Goal: Task Accomplishment & Management: Complete application form

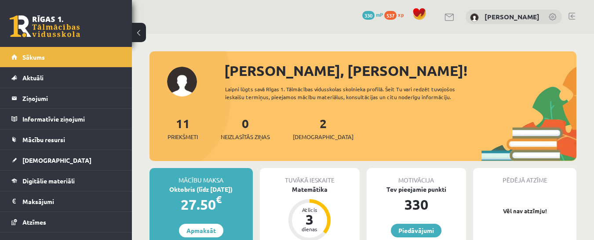
scroll to position [44, 0]
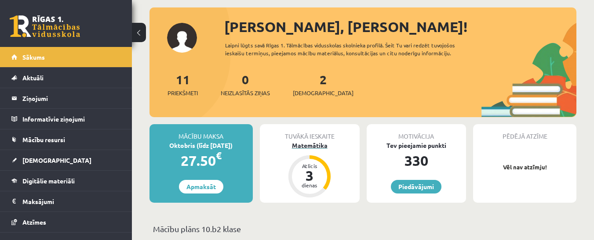
click at [298, 145] on div "Matemātika" at bounding box center [310, 145] width 100 height 9
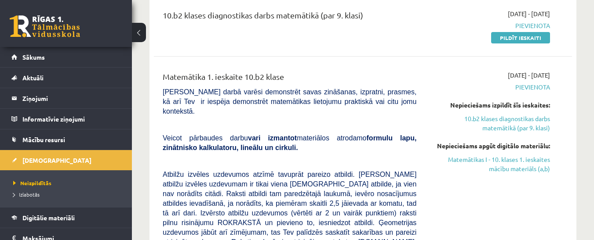
scroll to position [132, 0]
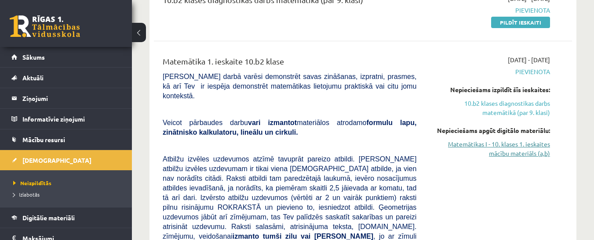
click at [505, 145] on link "Matemātikas I - 10. klases 1. ieskaites mācību materiāls (a,b)" at bounding box center [489, 149] width 120 height 18
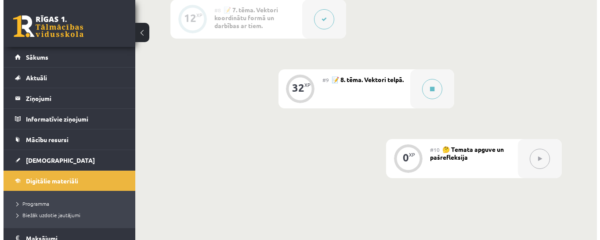
scroll to position [791, 0]
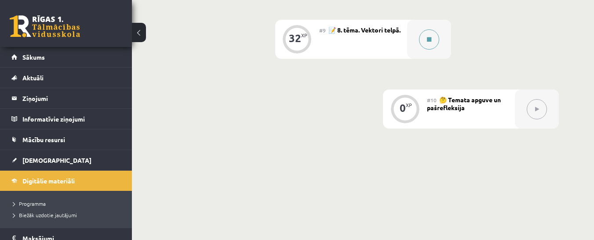
click at [426, 40] on button at bounding box center [429, 39] width 20 height 20
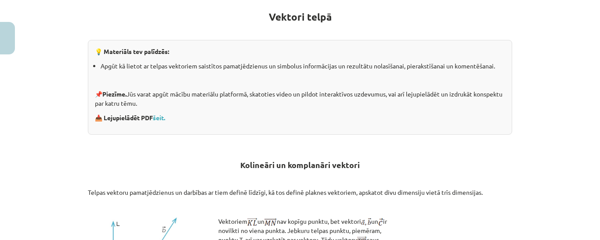
scroll to position [176, 0]
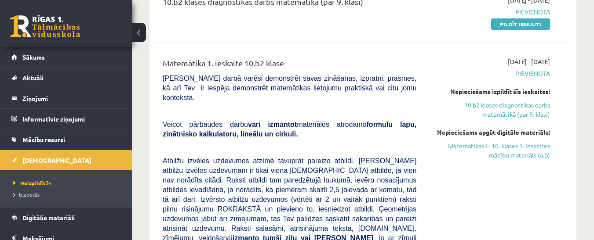
scroll to position [131, 0]
click at [502, 148] on link "Matemātikas I - 10. klases 1. ieskaites mācību materiāls (a,b)" at bounding box center [489, 150] width 120 height 18
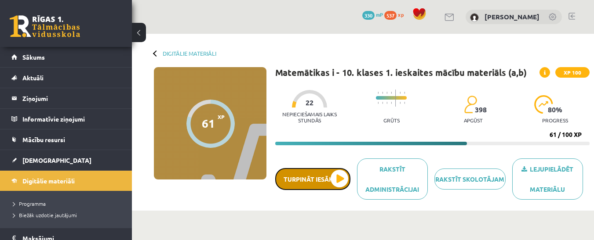
click at [337, 178] on button "Turpināt iesākto" at bounding box center [312, 179] width 75 height 22
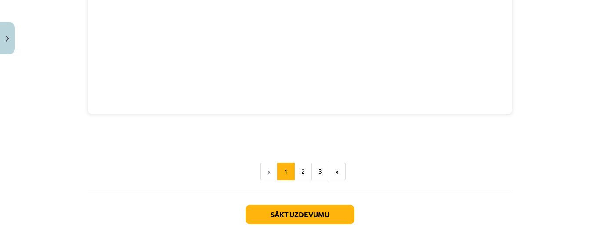
scroll to position [1274, 0]
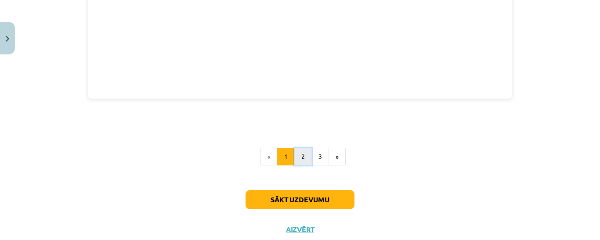
click at [299, 160] on button "2" at bounding box center [303, 157] width 18 height 18
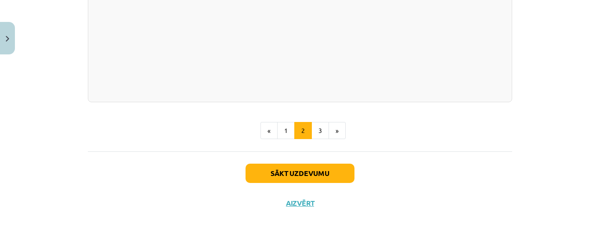
scroll to position [1369, 0]
click at [317, 127] on button "3" at bounding box center [321, 131] width 18 height 18
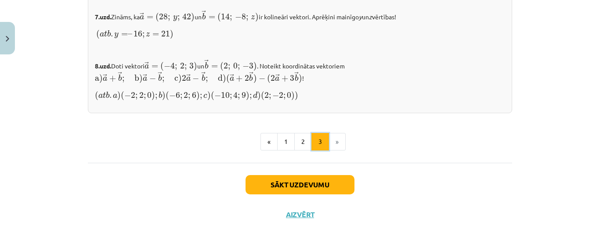
scroll to position [1028, 0]
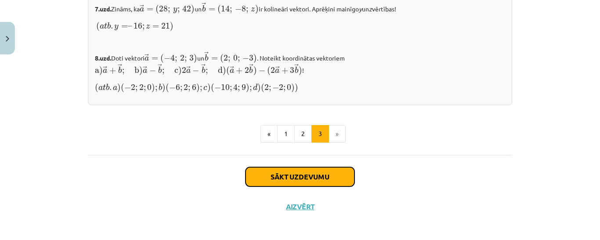
click at [283, 175] on button "Sākt uzdevumu" at bounding box center [300, 176] width 109 height 19
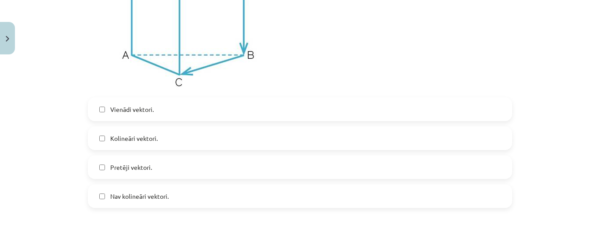
scroll to position [1912, 0]
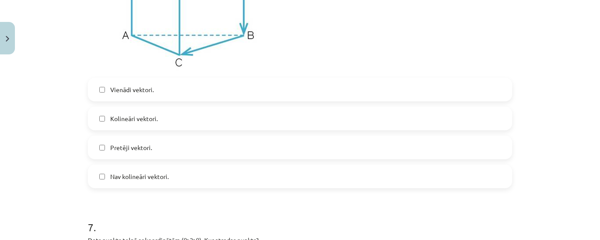
click at [102, 120] on label "Kolineāri vektori." at bounding box center [300, 119] width 423 height 22
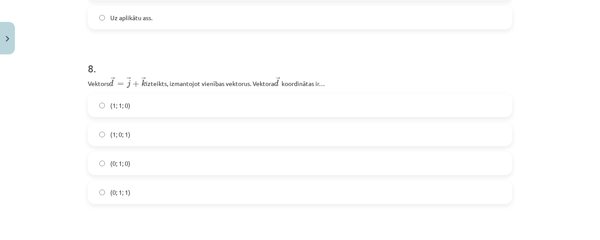
scroll to position [2263, 0]
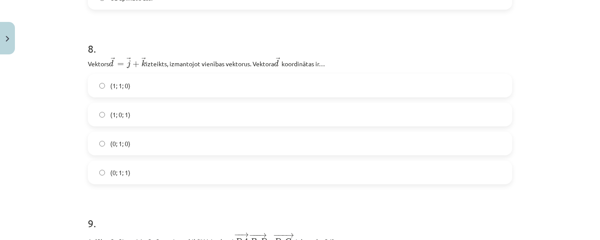
click at [94, 173] on label "(0; 1; 1)" at bounding box center [300, 173] width 423 height 22
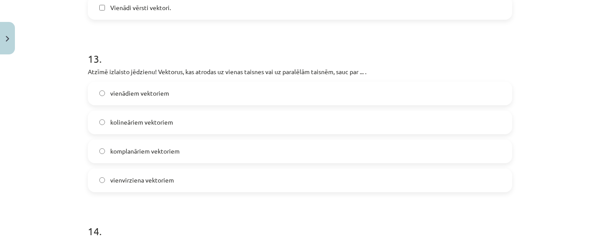
scroll to position [3450, 0]
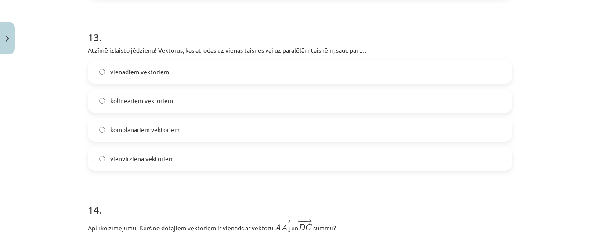
click at [95, 132] on label "komplanāriem vektoriem" at bounding box center [300, 130] width 423 height 22
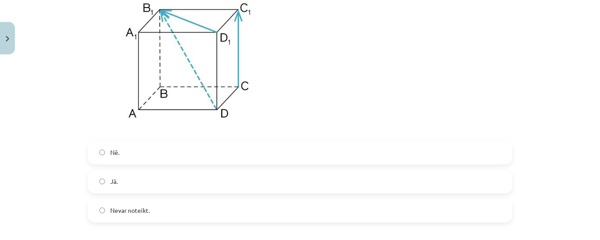
scroll to position [1560, 0]
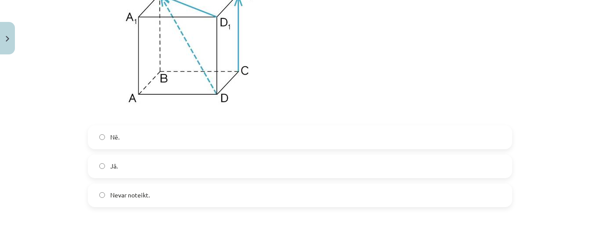
click at [100, 164] on label "Jā." at bounding box center [300, 167] width 423 height 22
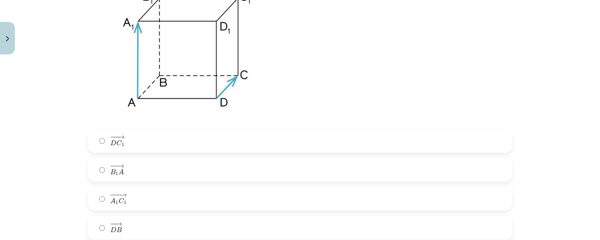
scroll to position [3757, 0]
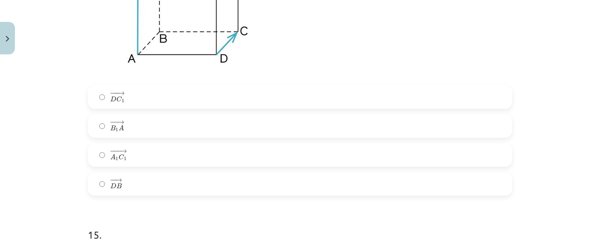
click at [73, 170] on div "Mācību tēma: Matemātikas i - 10. klases 1. ieskaites mācību materiāls (a,b) #9 …" at bounding box center [300, 120] width 600 height 240
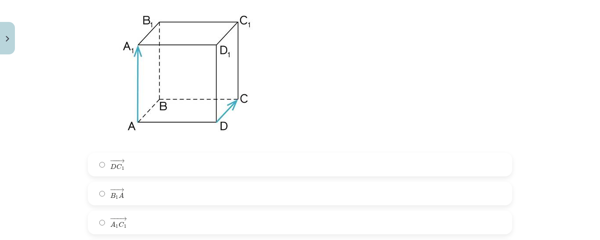
scroll to position [3669, 0]
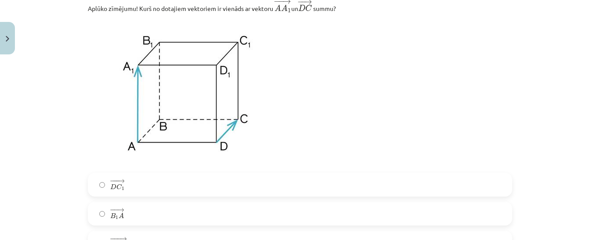
click at [97, 192] on label "− −− → D C 1 D C 1 →" at bounding box center [300, 185] width 423 height 22
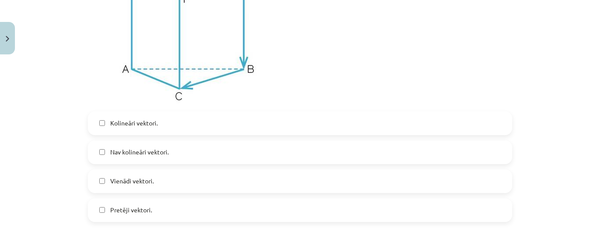
scroll to position [4065, 0]
click at [96, 123] on label "Kolineāri vektori." at bounding box center [300, 122] width 423 height 22
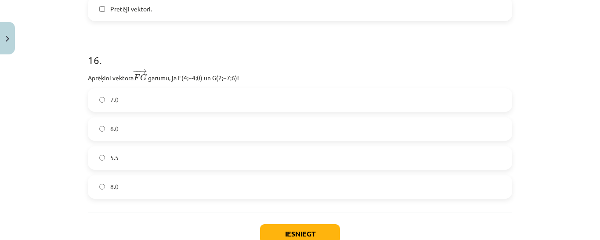
scroll to position [4285, 0]
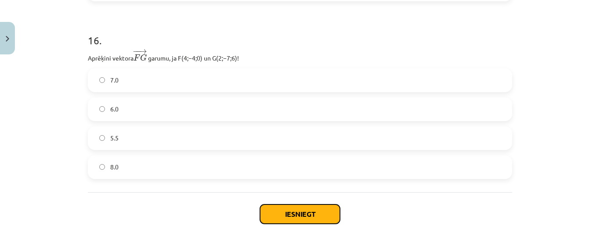
click at [278, 218] on button "Iesniegt" at bounding box center [300, 214] width 80 height 19
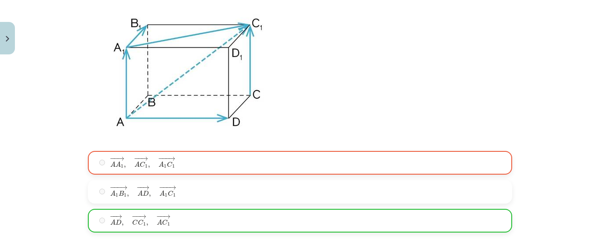
scroll to position [1252, 0]
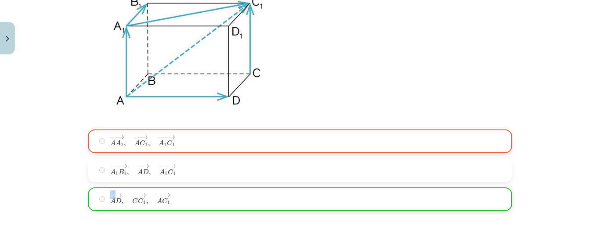
drag, startPoint x: 112, startPoint y: 197, endPoint x: 151, endPoint y: 199, distance: 38.7
click at [149, 200] on label "− − → A D , − − → C C 1 , − − → A C 1 A D → , C C 1 → , A C 1 →" at bounding box center [300, 200] width 423 height 22
click at [47, 181] on div "Mācību tēma: Matemātikas i - 10. klases 1. ieskaites mācību materiāls (a,b) #9 …" at bounding box center [300, 120] width 600 height 240
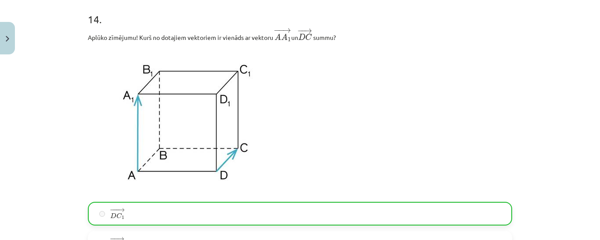
scroll to position [4358, 0]
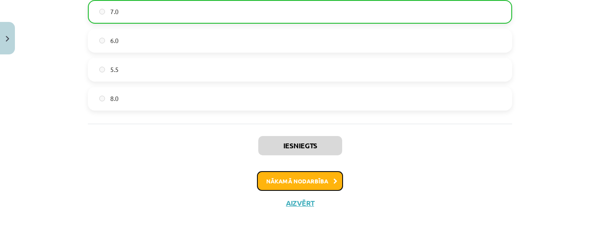
click at [328, 185] on button "Nākamā nodarbība" at bounding box center [300, 181] width 86 height 20
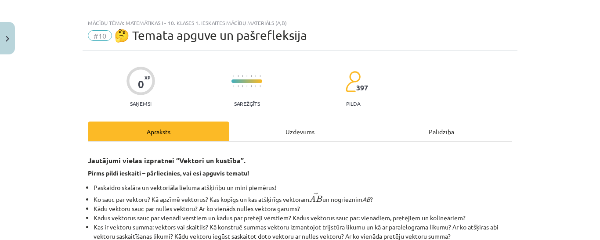
scroll to position [0, 0]
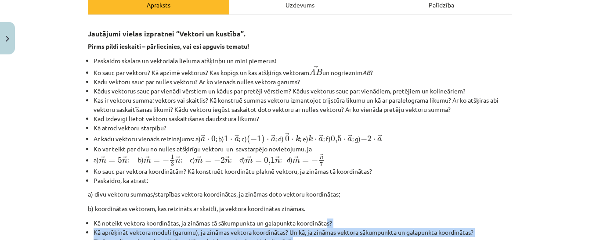
click at [328, 224] on div "Jautājumi vielas izpratnei “Vektori un kustība”. Pirms pildi ieskaiti – pārliec…" at bounding box center [300, 243] width 424 height 440
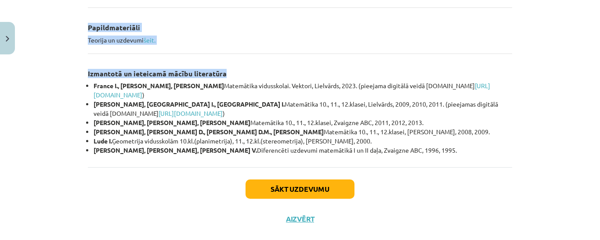
scroll to position [458, 0]
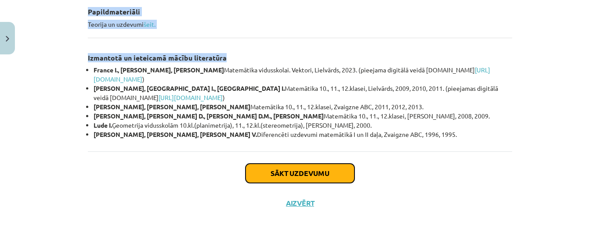
click at [267, 173] on button "Sākt uzdevumu" at bounding box center [300, 173] width 109 height 19
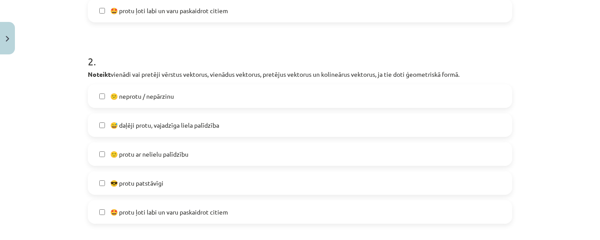
scroll to position [417, 0]
click at [109, 147] on label "🙂 protu ar nelielu palīdzību" at bounding box center [300, 154] width 423 height 22
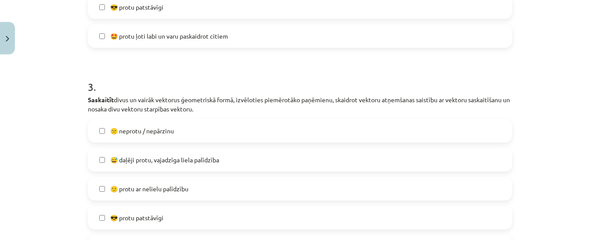
scroll to position [637, 0]
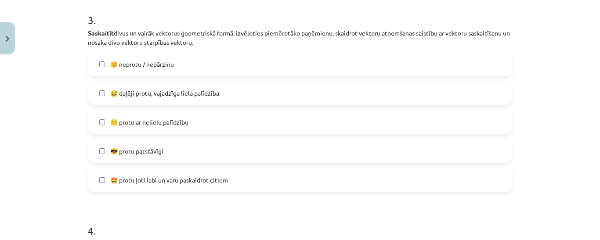
click at [66, 167] on div "Mācību tēma: Matemātikas i - 10. klases 1. ieskaites mācību materiāls (a,b) #10…" at bounding box center [300, 120] width 600 height 240
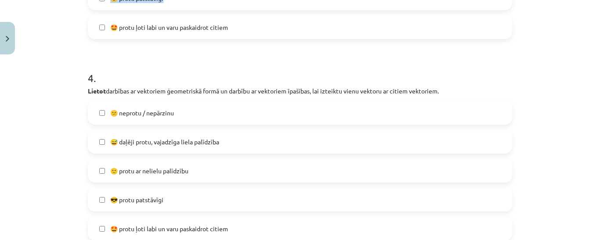
scroll to position [857, 0]
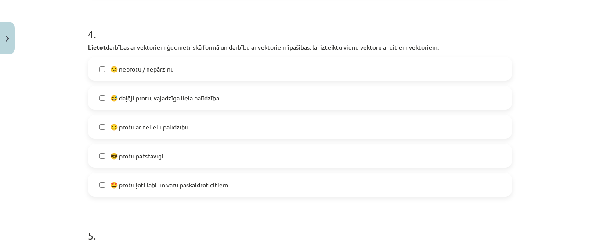
click at [95, 127] on label "🙂 protu ar nelielu palīdzību" at bounding box center [300, 127] width 423 height 22
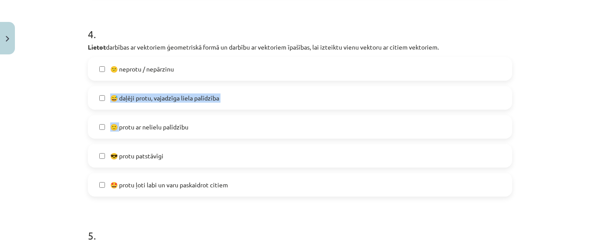
drag, startPoint x: 108, startPoint y: 98, endPoint x: 116, endPoint y: 134, distance: 36.4
click at [120, 126] on div "😕 neprotu / nepārzinu  😅 daļēji protu, vajadzīga liela palīdzība  🙂 protu ar ne…" at bounding box center [300, 127] width 424 height 140
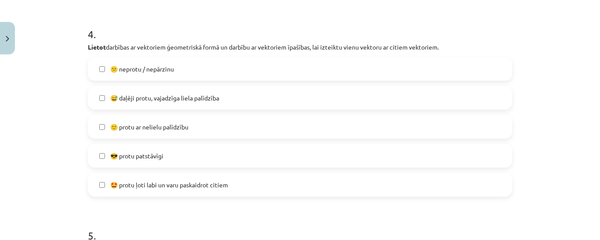
click at [59, 109] on div "Mācību tēma: Matemātikas i - 10. klases 1. ieskaites mācību materiāls (a,b) #10…" at bounding box center [300, 120] width 600 height 240
click at [95, 126] on label "🙂 protu ar nelielu palīdzību" at bounding box center [300, 127] width 423 height 22
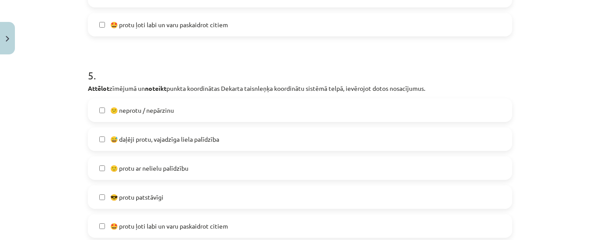
scroll to position [1033, 0]
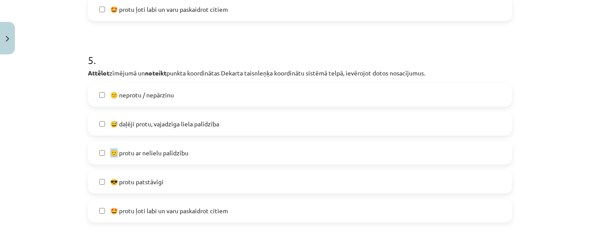
drag, startPoint x: 112, startPoint y: 140, endPoint x: 104, endPoint y: 168, distance: 29.2
click at [102, 163] on div "😕 neprotu / nepārzinu  😅 daļēji protu, vajadzīga liela palīdzība  🙂 protu ar ne…" at bounding box center [300, 153] width 424 height 140
drag, startPoint x: 104, startPoint y: 168, endPoint x: 102, endPoint y: 184, distance: 15.9
click at [100, 185] on label "😎 protu patstāvīgi" at bounding box center [300, 182] width 423 height 22
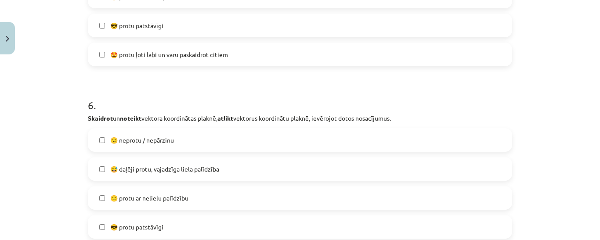
scroll to position [1208, 0]
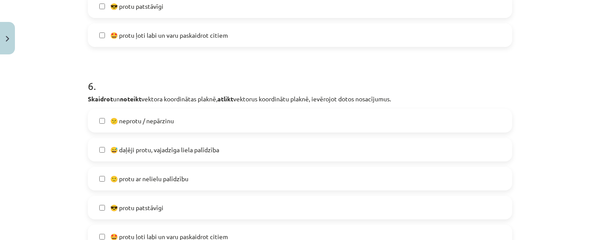
click at [102, 181] on label "🙂 protu ar nelielu palīdzību" at bounding box center [300, 179] width 423 height 22
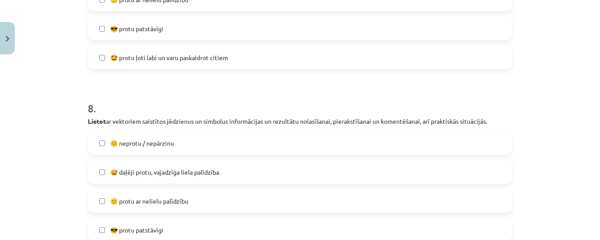
scroll to position [1604, 0]
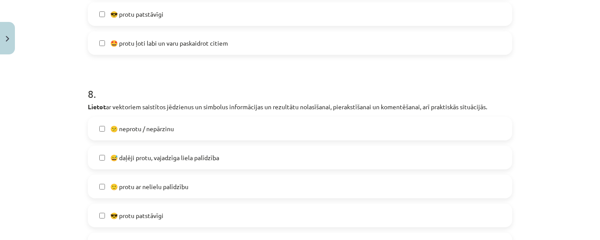
click at [46, 149] on div "Mācību tēma: Matemātikas i - 10. klases 1. ieskaites mācību materiāls (a,b) #10…" at bounding box center [300, 120] width 600 height 240
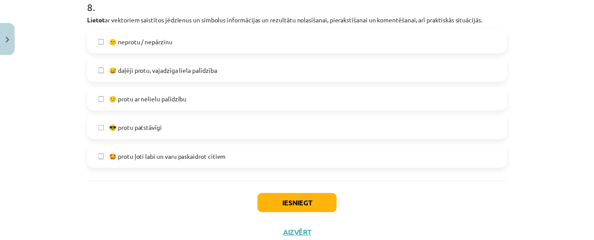
scroll to position [1722, 0]
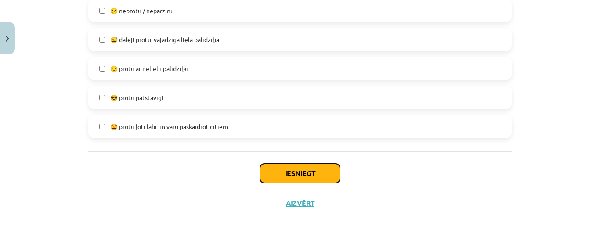
click at [314, 171] on button "Iesniegt" at bounding box center [300, 173] width 80 height 19
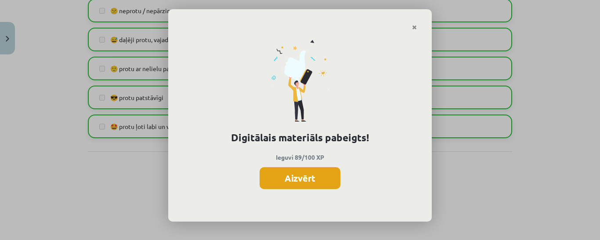
click at [303, 174] on button "Aizvērt" at bounding box center [300, 178] width 81 height 22
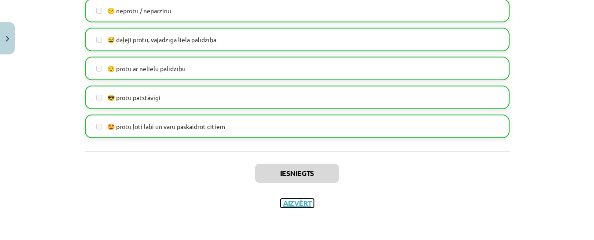
click at [291, 203] on button "Aizvērt" at bounding box center [296, 203] width 33 height 9
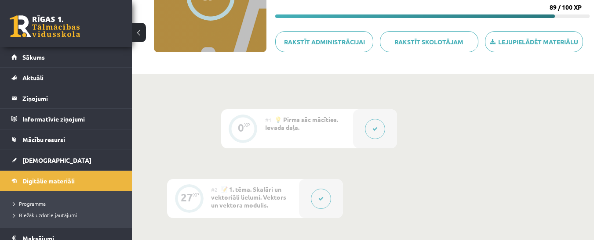
scroll to position [132, 0]
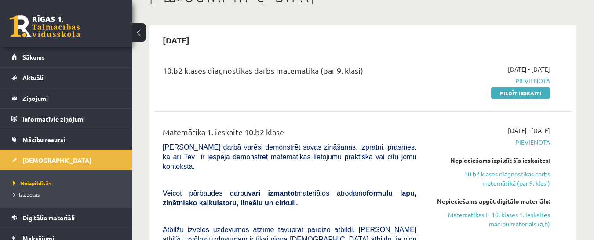
scroll to position [41, 0]
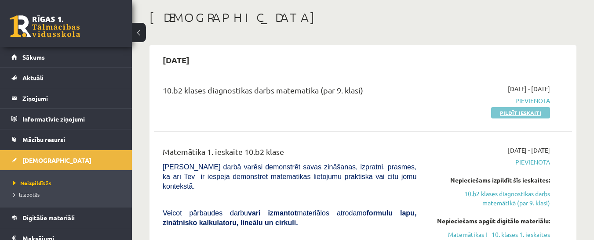
click at [526, 113] on link "Pildīt ieskaiti" at bounding box center [520, 112] width 59 height 11
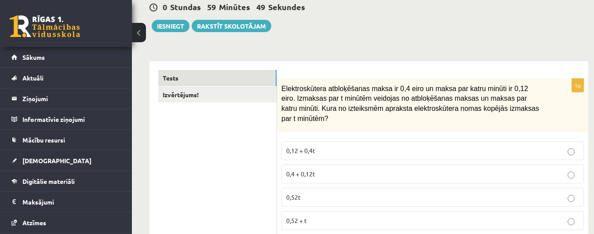
click at [418, 83] on div "Elektroskūtera atbloķēšanas maksa ir 0,4 eiro un maksa par katru minūti ir 0,12…" at bounding box center [432, 106] width 311 height 54
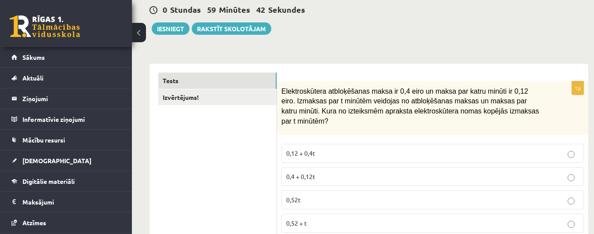
scroll to position [132, 0]
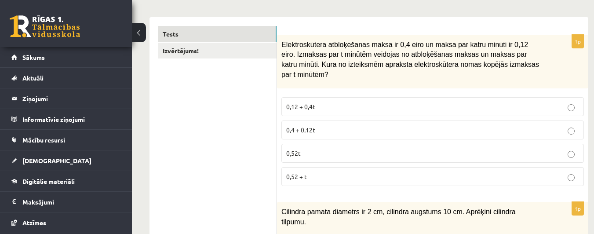
drag, startPoint x: 312, startPoint y: 42, endPoint x: 312, endPoint y: 58, distance: 16.3
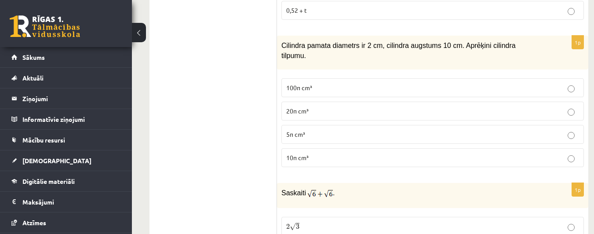
scroll to position [308, 0]
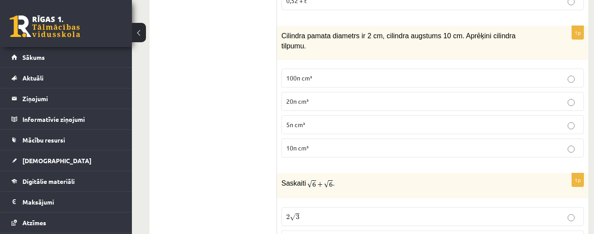
click at [574, 143] on p "10π cm³" at bounding box center [432, 147] width 293 height 9
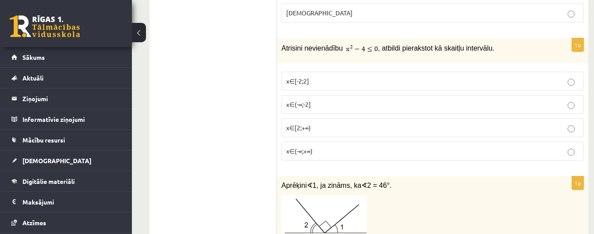
scroll to position [1274, 0]
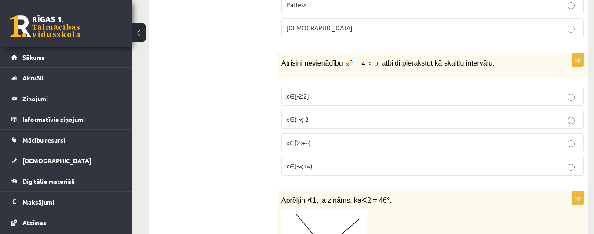
click at [577, 91] on p "x∈[-2;2]" at bounding box center [432, 95] width 293 height 9
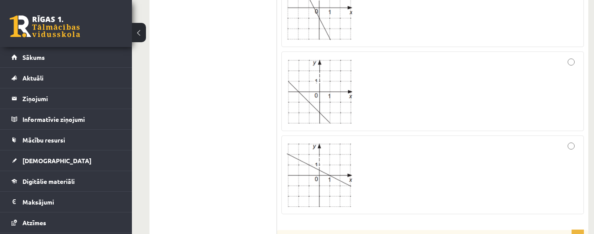
scroll to position [2461, 0]
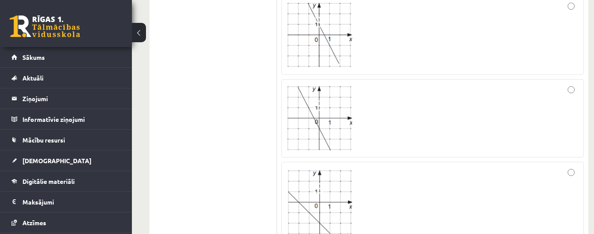
click at [247, 102] on ul "Tests Izvērtējums!" at bounding box center [217, 206] width 119 height 4754
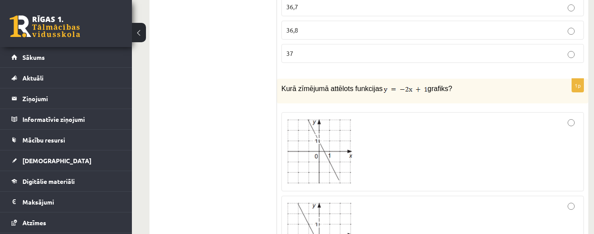
scroll to position [2197, 0]
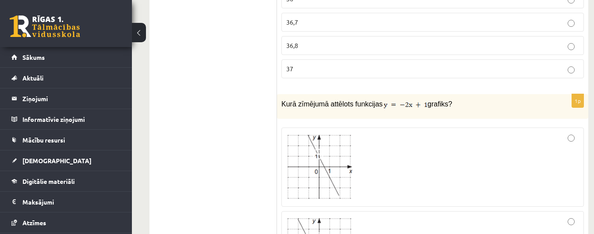
click at [574, 132] on div at bounding box center [432, 166] width 293 height 69
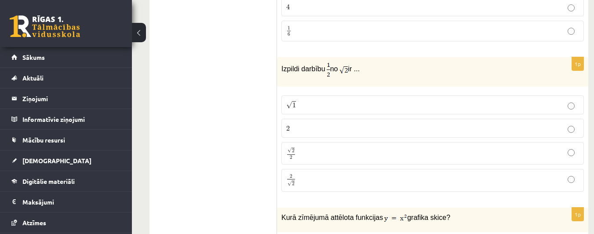
scroll to position [2768, 0]
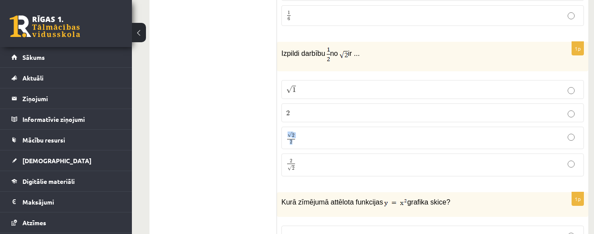
click at [566, 131] on p "√ 2 2 2 2" at bounding box center [432, 137] width 293 height 13
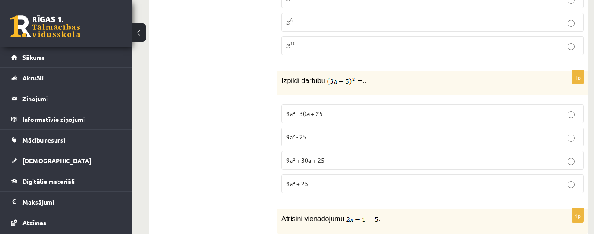
scroll to position [3647, 0]
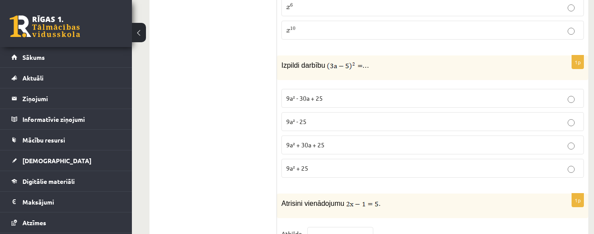
click at [515, 140] on p "9a² + 30a + 25" at bounding box center [432, 144] width 293 height 9
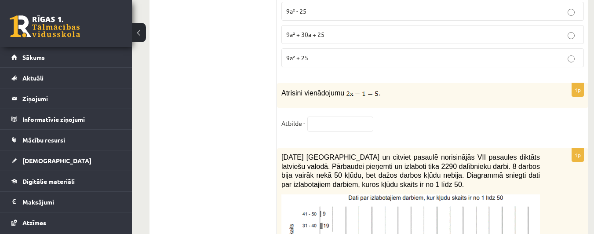
scroll to position [3779, 0]
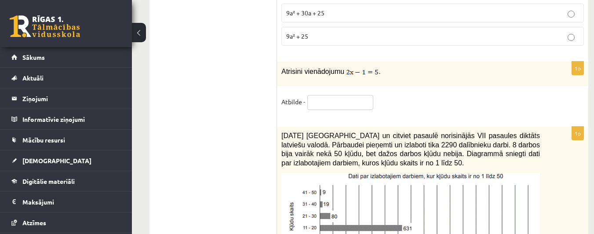
click at [359, 95] on input "text" at bounding box center [340, 102] width 66 height 15
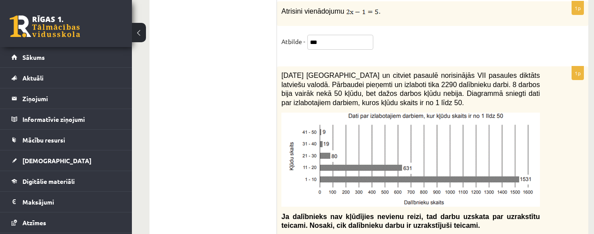
scroll to position [3867, 0]
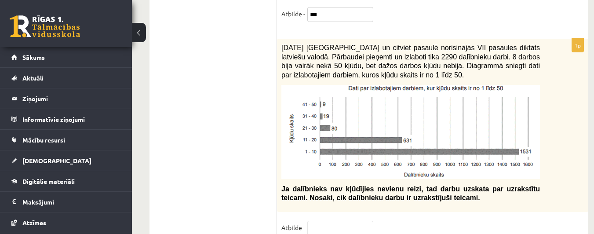
type input "***"
click at [332, 221] on input "text" at bounding box center [340, 228] width 66 height 15
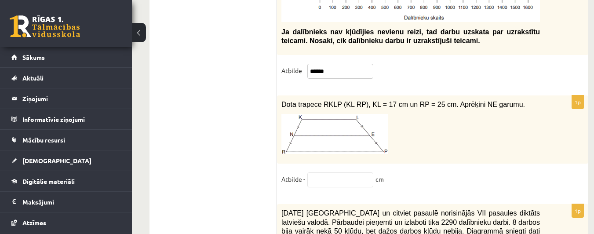
scroll to position [4043, 0]
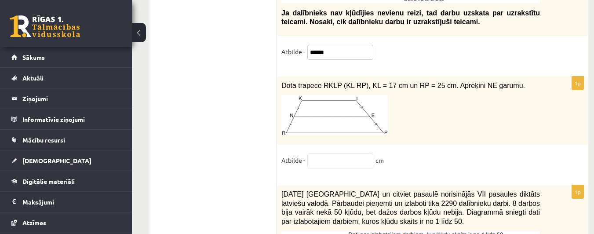
type input "******"
click at [323, 153] on input "text" at bounding box center [340, 160] width 66 height 15
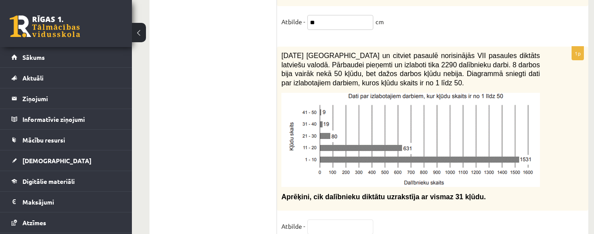
scroll to position [4240, 0]
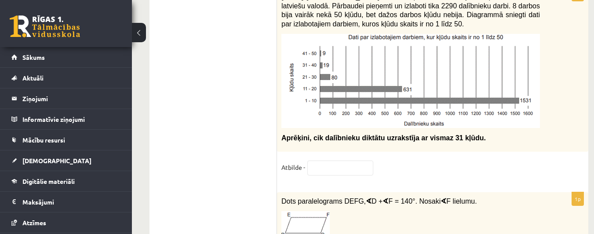
type input "**"
click at [325, 160] on input "text" at bounding box center [340, 167] width 66 height 15
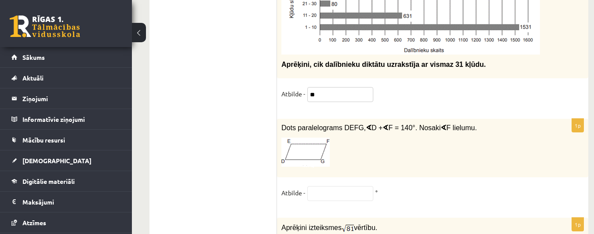
scroll to position [4328, 0]
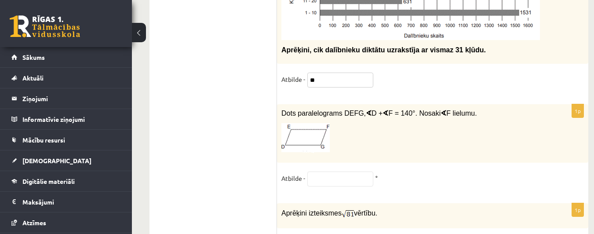
type input "**"
click at [314, 171] on input "text" at bounding box center [340, 178] width 66 height 15
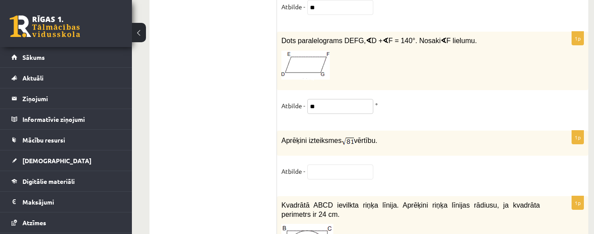
scroll to position [4416, 0]
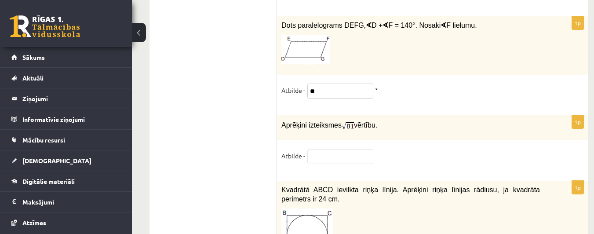
type input "**"
click at [338, 149] on input "text" at bounding box center [340, 156] width 66 height 15
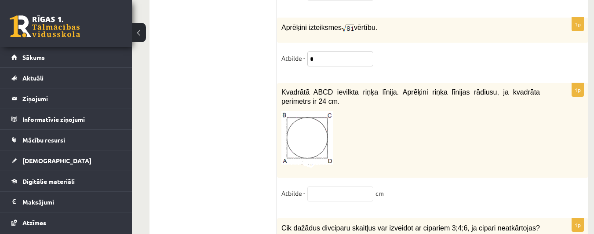
scroll to position [4548, 0]
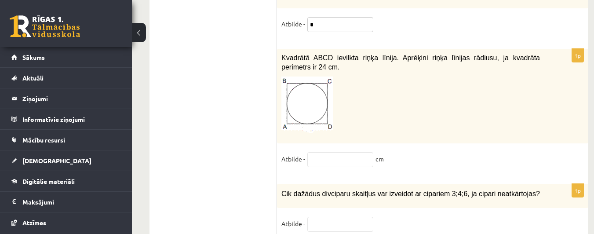
type input "*"
click at [352, 152] on input "text" at bounding box center [340, 159] width 66 height 15
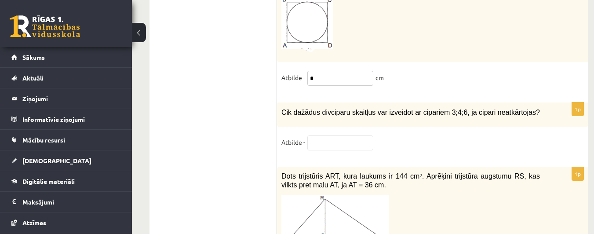
scroll to position [4636, 0]
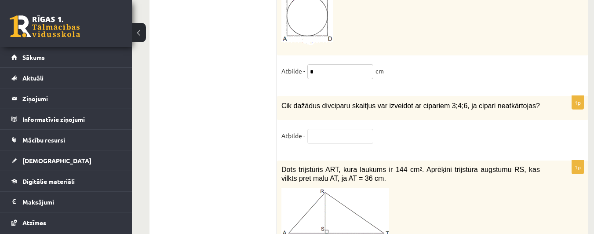
type input "*"
click at [318, 129] on input "text" at bounding box center [340, 136] width 66 height 15
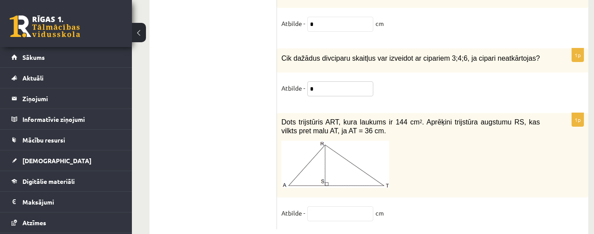
scroll to position [4684, 0]
type input "*"
click at [341, 205] on input "text" at bounding box center [340, 212] width 66 height 15
click at [332, 205] on input "text" at bounding box center [340, 212] width 66 height 15
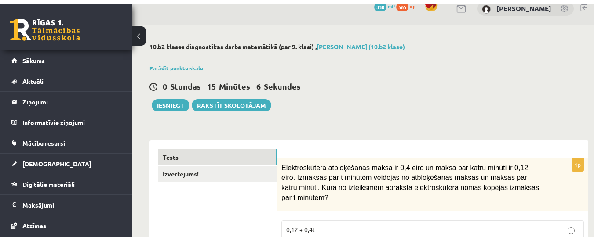
scroll to position [44, 0]
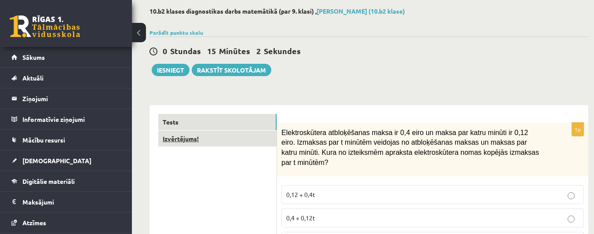
type input "*"
click at [239, 138] on link "Izvērtējums!" at bounding box center [217, 139] width 118 height 16
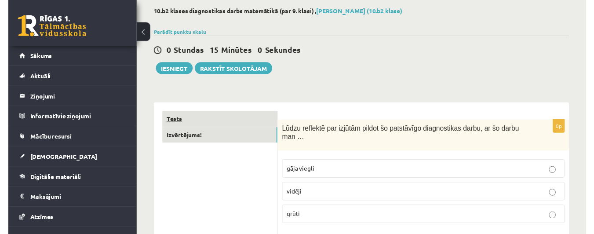
scroll to position [0, 0]
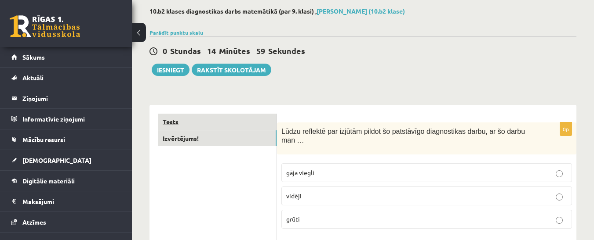
click at [232, 123] on link "Tests" at bounding box center [217, 122] width 118 height 16
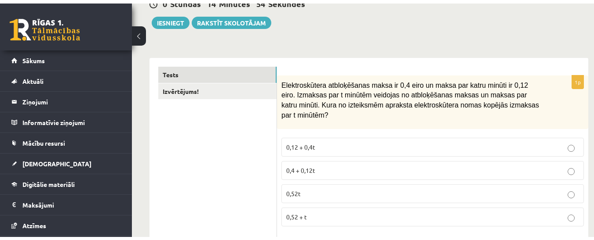
scroll to position [88, 0]
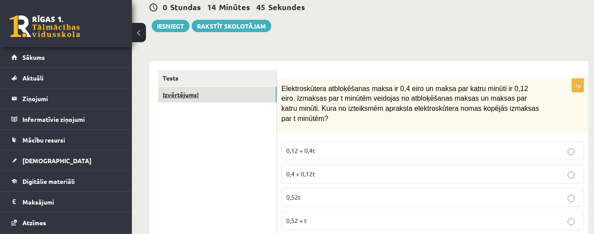
click at [178, 100] on link "Izvērtējums!" at bounding box center [217, 95] width 118 height 16
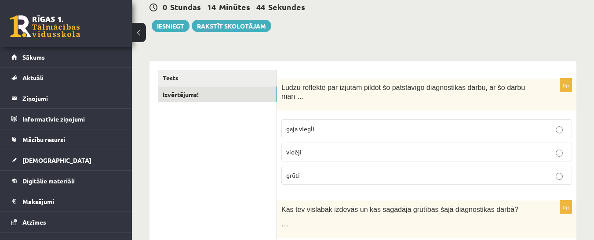
scroll to position [0, 0]
click at [561, 148] on p "vidēji" at bounding box center [426, 152] width 281 height 9
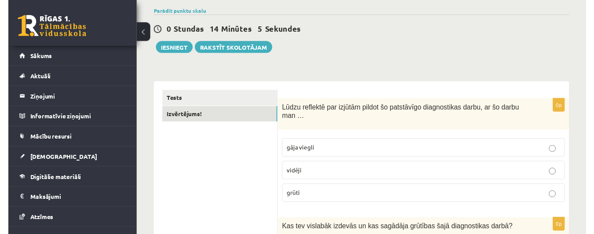
scroll to position [44, 0]
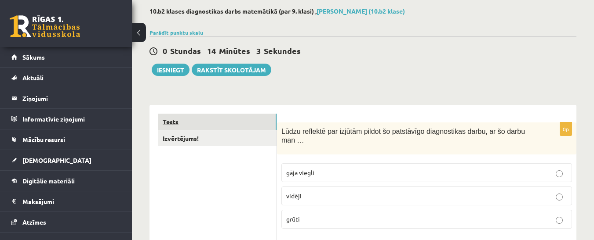
click at [173, 120] on link "Tests" at bounding box center [217, 122] width 118 height 16
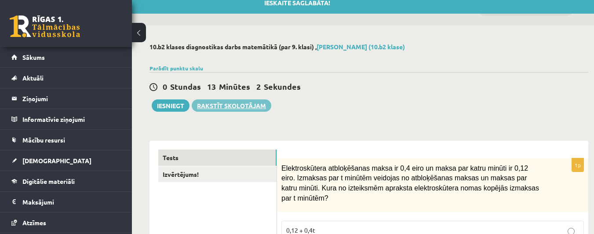
scroll to position [0, 0]
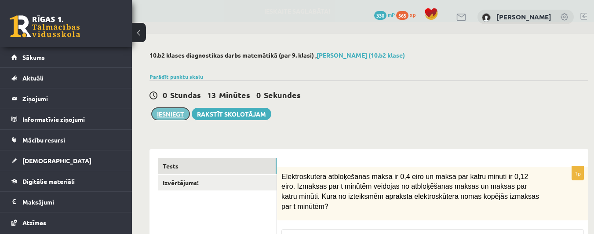
click at [168, 115] on button "Iesniegt" at bounding box center [171, 114] width 38 height 12
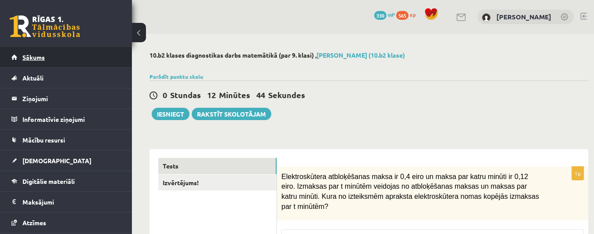
click at [65, 54] on link "Sākums" at bounding box center [65, 57] width 109 height 20
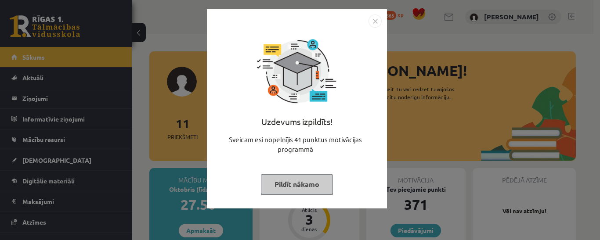
click at [305, 183] on button "Pildīt nākamo" at bounding box center [297, 184] width 72 height 20
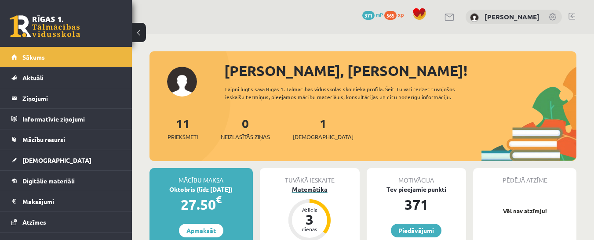
click at [308, 188] on div "Matemātika" at bounding box center [310, 189] width 100 height 9
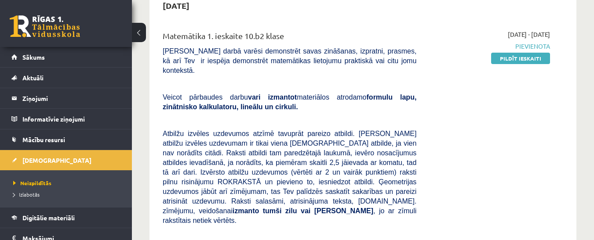
scroll to position [88, 0]
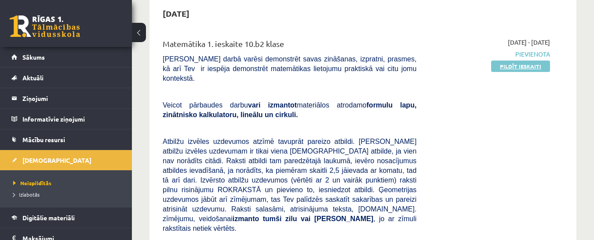
click at [501, 66] on link "Pildīt ieskaiti" at bounding box center [520, 66] width 59 height 11
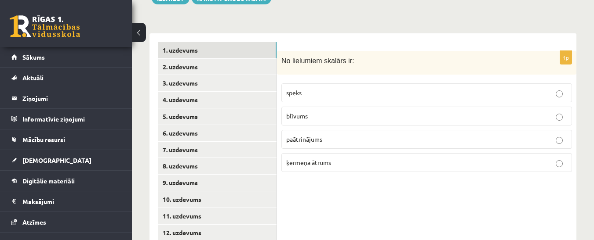
scroll to position [314, 0]
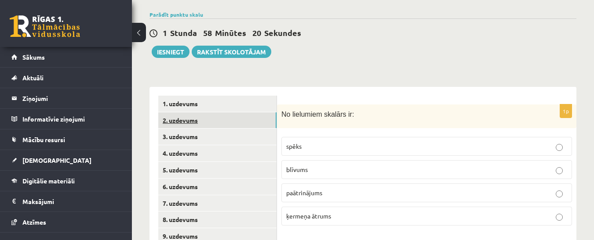
click at [187, 112] on link "2. uzdevums" at bounding box center [217, 120] width 118 height 16
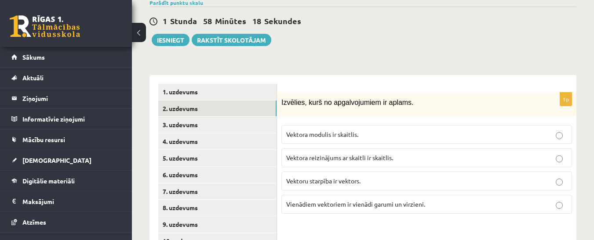
scroll to position [358, 0]
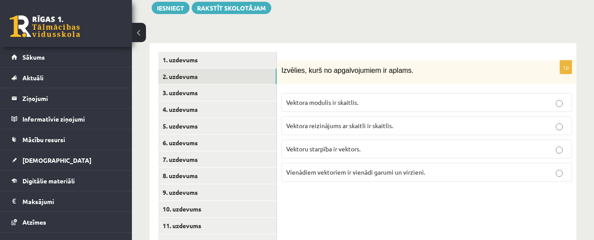
click at [555, 98] on p "Vektora modulis ir skaitlis." at bounding box center [426, 102] width 281 height 9
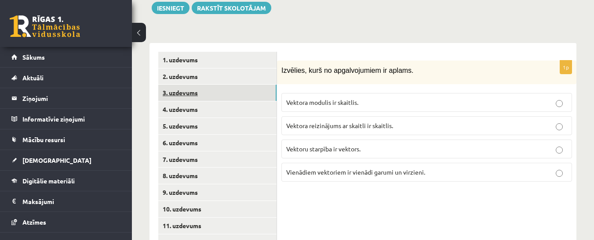
click at [183, 87] on link "3. uzdevums" at bounding box center [217, 93] width 118 height 16
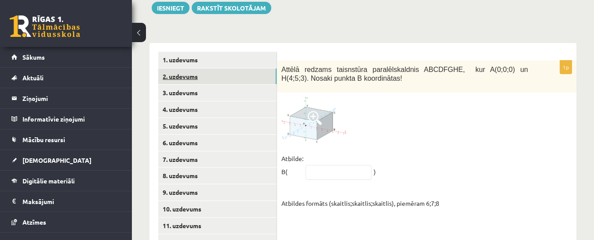
click at [183, 69] on link "2. uzdevums" at bounding box center [217, 77] width 118 height 16
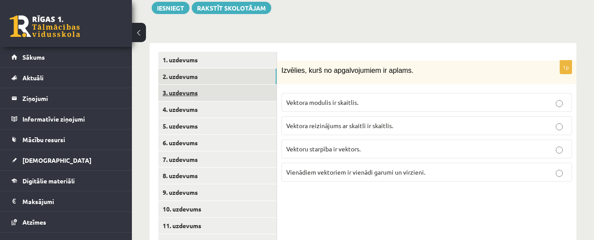
click at [169, 85] on link "3. uzdevums" at bounding box center [217, 93] width 118 height 16
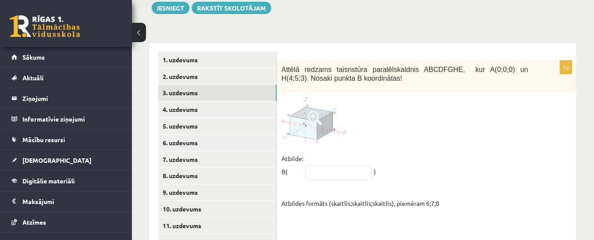
click at [315, 111] on span at bounding box center [315, 118] width 14 height 14
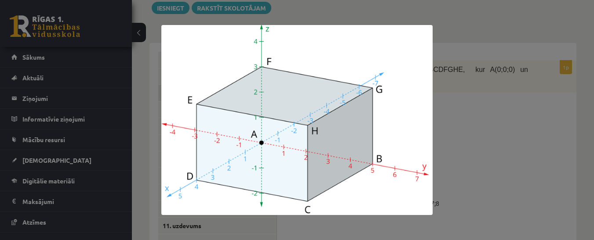
click at [530, 100] on div at bounding box center [297, 120] width 594 height 240
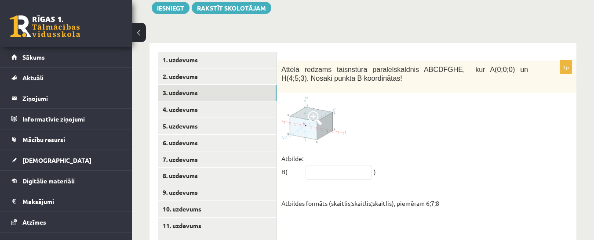
click at [314, 111] on span at bounding box center [315, 118] width 14 height 14
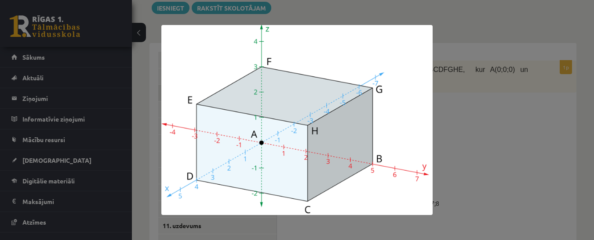
click at [493, 131] on div at bounding box center [297, 120] width 594 height 240
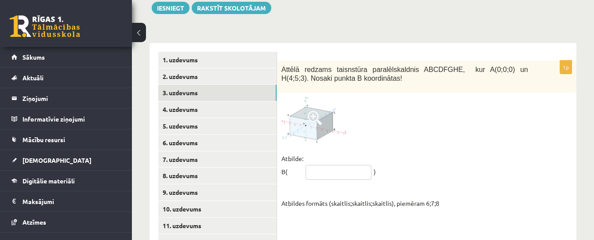
click at [321, 165] on input "text" at bounding box center [338, 172] width 66 height 15
type input "*****"
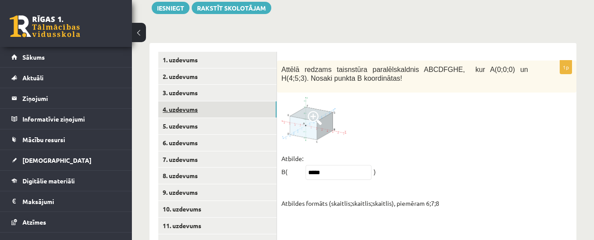
click at [185, 102] on link "4. uzdevums" at bounding box center [217, 110] width 118 height 16
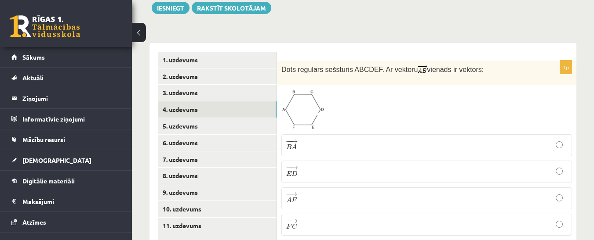
scroll to position [402, 0]
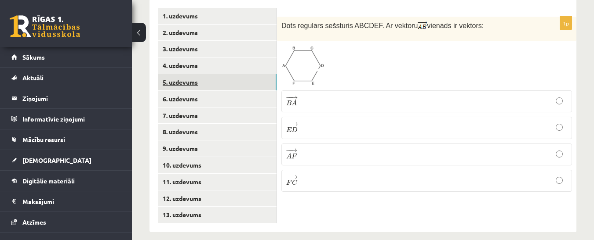
click at [194, 76] on link "5. uzdevums" at bounding box center [217, 82] width 118 height 16
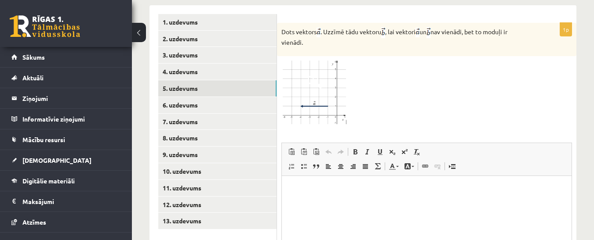
scroll to position [410, 0]
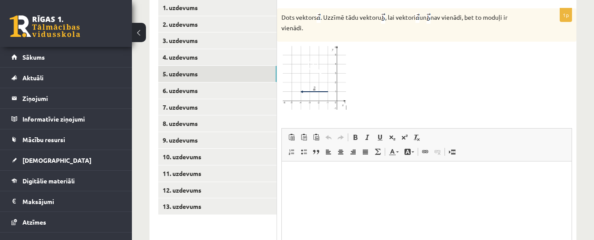
click at [300, 64] on img at bounding box center [314, 78] width 66 height 65
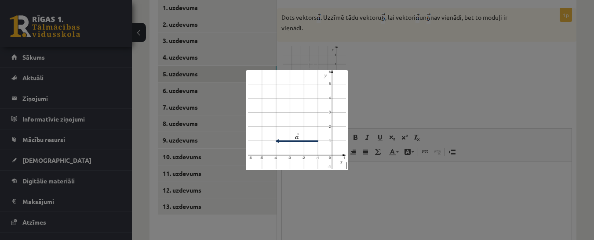
drag, startPoint x: 421, startPoint y: 70, endPoint x: 414, endPoint y: 77, distance: 10.0
click at [419, 71] on div at bounding box center [297, 120] width 594 height 240
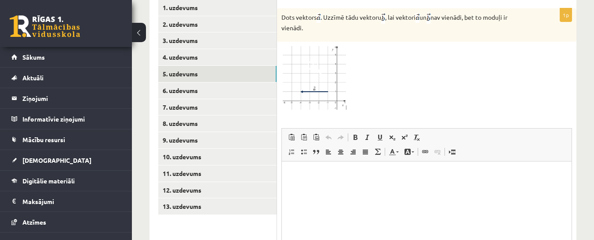
click at [309, 64] on span at bounding box center [315, 67] width 14 height 14
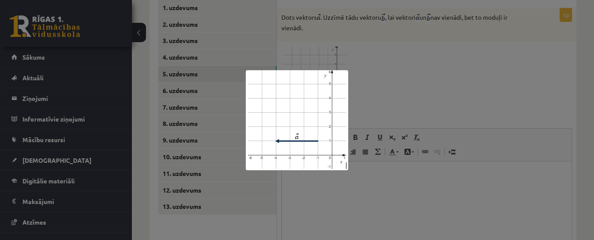
drag, startPoint x: 325, startPoint y: 106, endPoint x: 376, endPoint y: 62, distance: 67.3
click at [376, 62] on div at bounding box center [297, 120] width 594 height 240
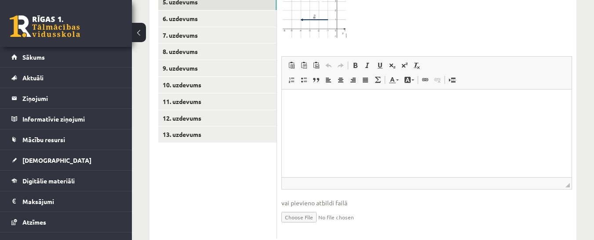
scroll to position [498, 0]
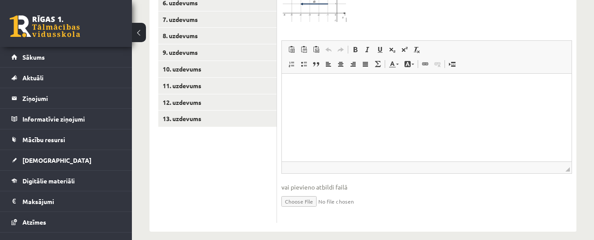
click at [301, 192] on input "file" at bounding box center [426, 201] width 290 height 18
click at [306, 192] on input "file" at bounding box center [426, 201] width 290 height 18
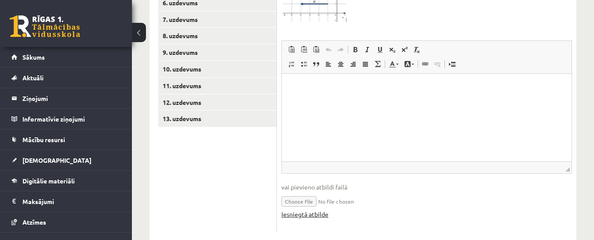
click at [316, 210] on link "Iesniegtā atbilde" at bounding box center [304, 214] width 47 height 9
click at [298, 194] on input "file" at bounding box center [426, 201] width 290 height 18
type input "**********"
click at [345, 192] on input "file" at bounding box center [426, 201] width 290 height 18
click at [315, 192] on input "file" at bounding box center [426, 201] width 290 height 18
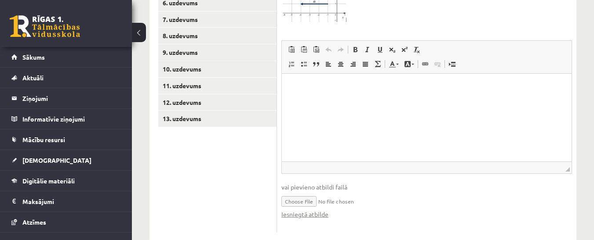
type input "**********"
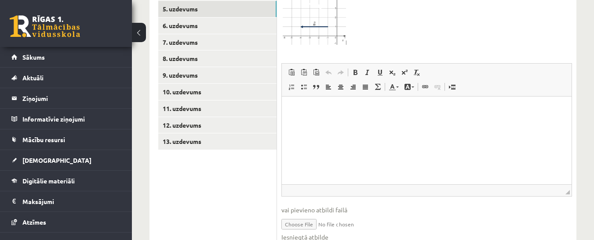
scroll to position [454, 0]
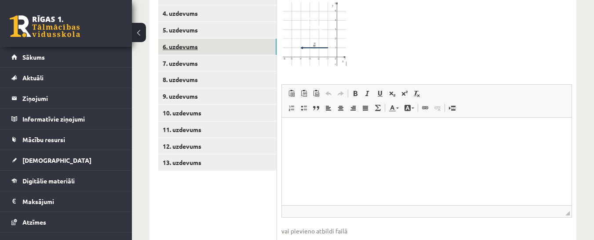
click at [182, 40] on link "6. uzdevums" at bounding box center [217, 47] width 118 height 16
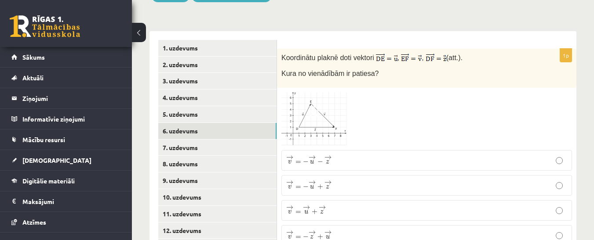
scroll to position [402, 0]
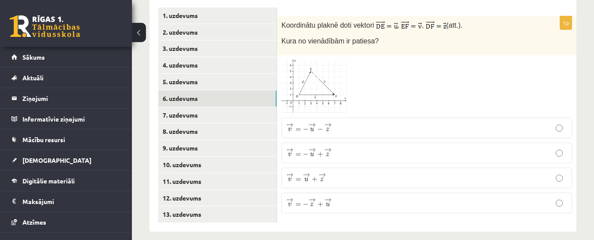
click at [562, 123] on p "→ v = − → u − → z v → = − u → − z →" at bounding box center [426, 128] width 281 height 11
click at [327, 78] on img at bounding box center [314, 87] width 66 height 54
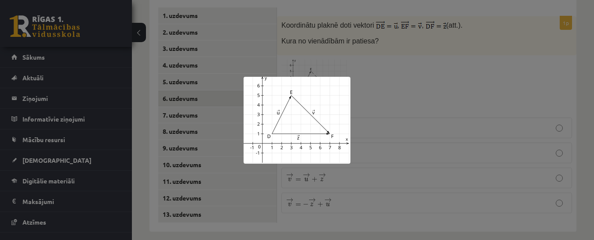
click at [374, 71] on div at bounding box center [297, 120] width 594 height 240
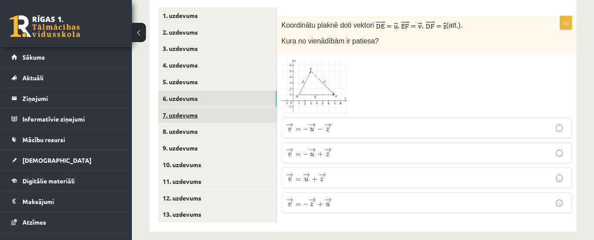
click at [185, 107] on link "7. uzdevums" at bounding box center [217, 115] width 118 height 16
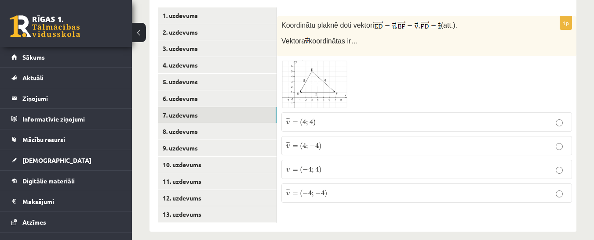
click at [319, 80] on link at bounding box center [314, 84] width 66 height 47
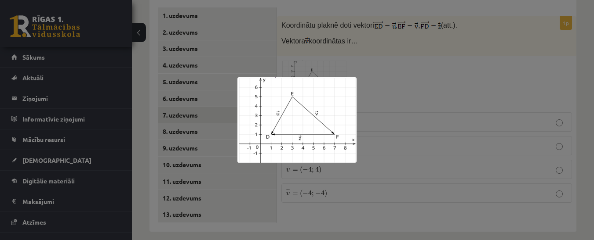
click at [427, 185] on div at bounding box center [297, 120] width 594 height 240
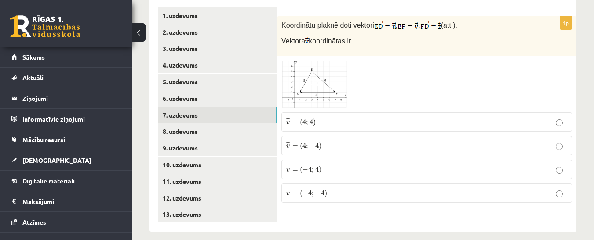
click at [200, 113] on link "7. uzdevums" at bounding box center [217, 115] width 118 height 16
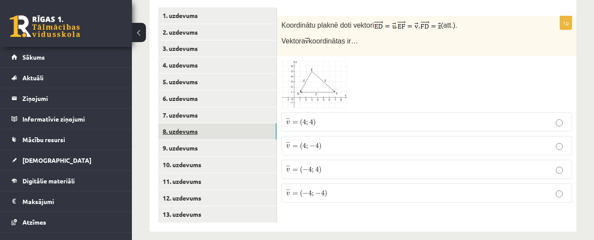
click at [201, 123] on link "8. uzdevums" at bounding box center [217, 131] width 118 height 16
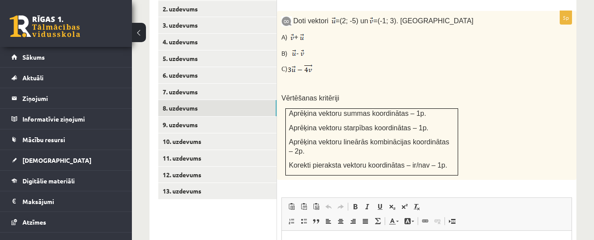
scroll to position [446, 0]
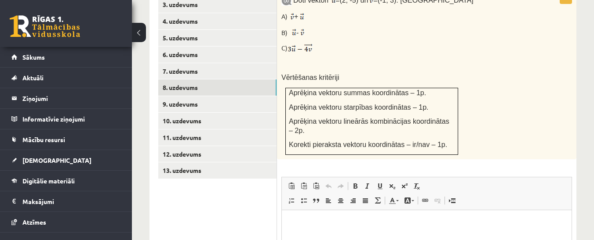
click at [542, 125] on div "Doti vektori = (2; -5) un = (-1; 3). [GEOGRAPHIC_DATA] A) + B) - C) Vērtēšanas …" at bounding box center [426, 74] width 299 height 169
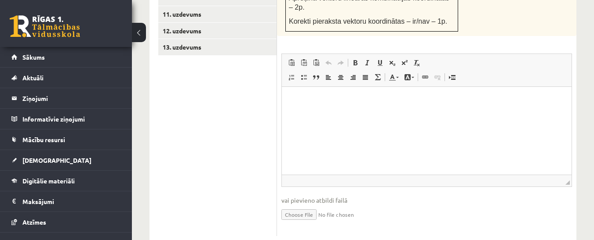
scroll to position [573, 0]
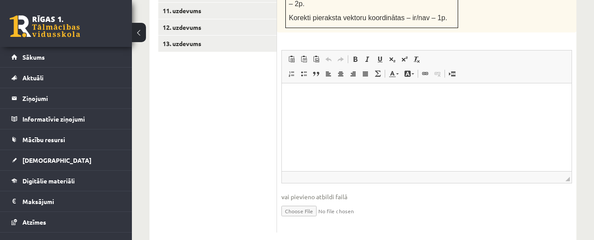
click at [300, 202] on input "file" at bounding box center [426, 211] width 290 height 18
type input "**********"
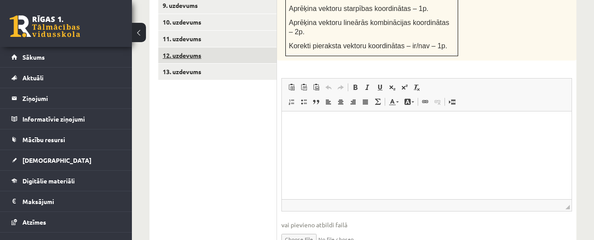
scroll to position [485, 0]
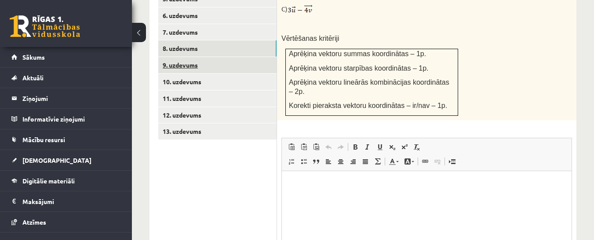
click at [186, 58] on link "9. uzdevums" at bounding box center [217, 65] width 118 height 16
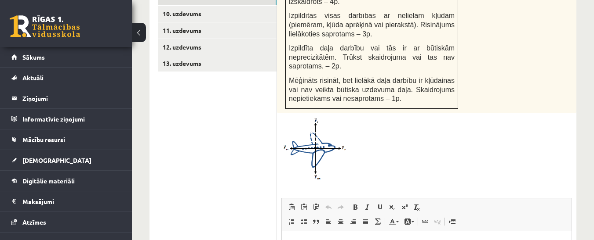
scroll to position [573, 0]
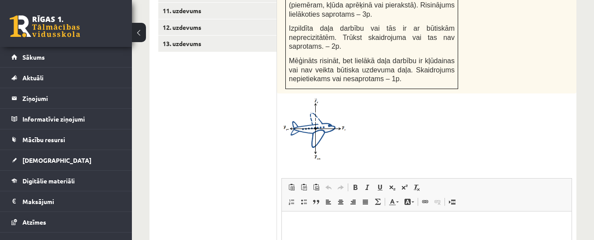
drag, startPoint x: 412, startPoint y: 126, endPoint x: 396, endPoint y: 121, distance: 17.0
click at [317, 112] on img at bounding box center [314, 129] width 66 height 63
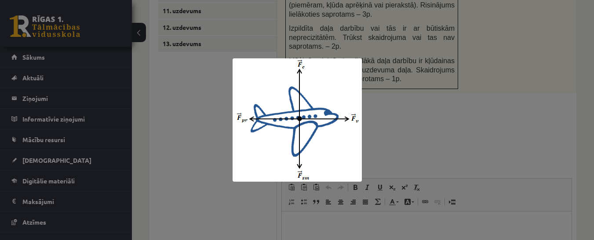
drag, startPoint x: 432, startPoint y: 127, endPoint x: 437, endPoint y: 123, distance: 5.9
click at [436, 124] on div at bounding box center [297, 120] width 594 height 240
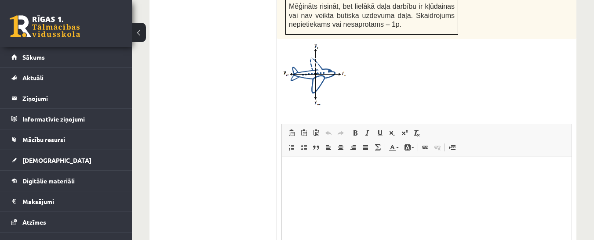
scroll to position [702, 0]
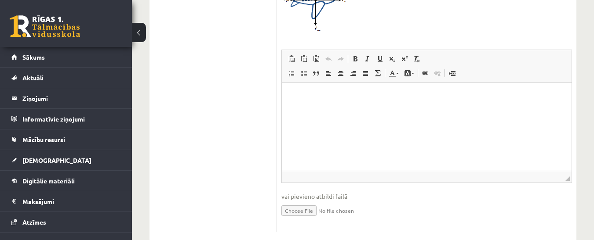
click at [294, 201] on input "file" at bounding box center [426, 210] width 290 height 18
type input "**********"
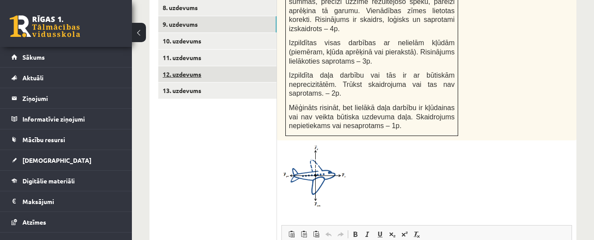
scroll to position [482, 0]
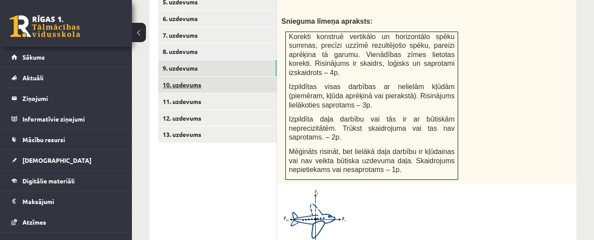
click at [174, 77] on link "10. uzdevums" at bounding box center [217, 85] width 118 height 16
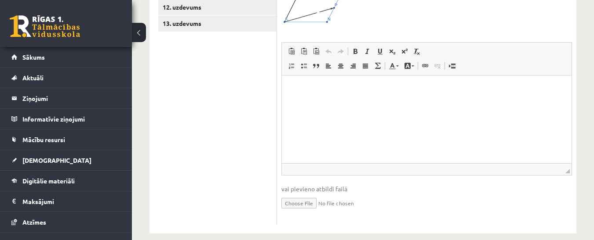
scroll to position [595, 0]
click at [301, 192] on input "file" at bounding box center [426, 201] width 290 height 18
type input "**********"
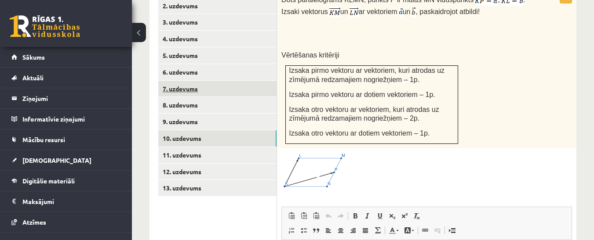
scroll to position [428, 0]
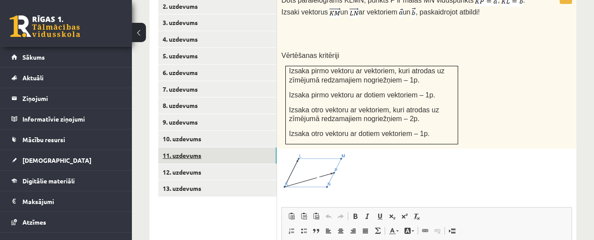
click at [172, 148] on link "11. uzdevums" at bounding box center [217, 156] width 118 height 16
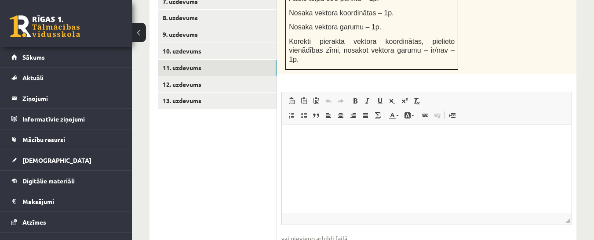
scroll to position [558, 0]
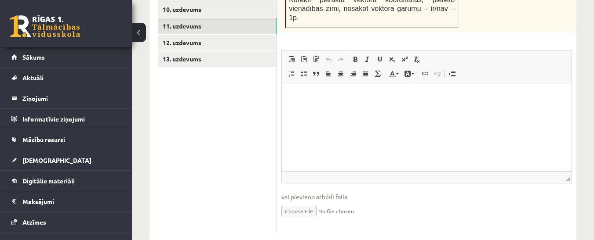
click at [291, 202] on input "file" at bounding box center [426, 211] width 290 height 18
type input "**********"
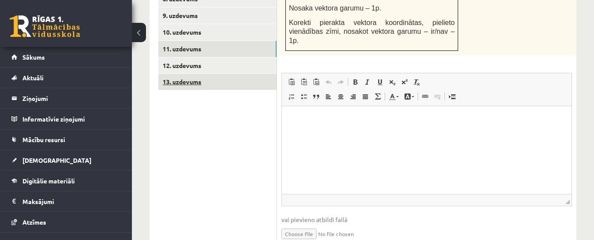
scroll to position [514, 0]
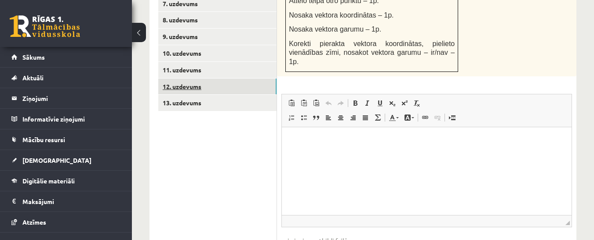
click at [181, 79] on link "12. uzdevums" at bounding box center [217, 87] width 118 height 16
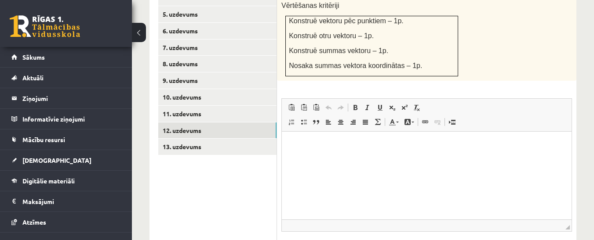
scroll to position [529, 0]
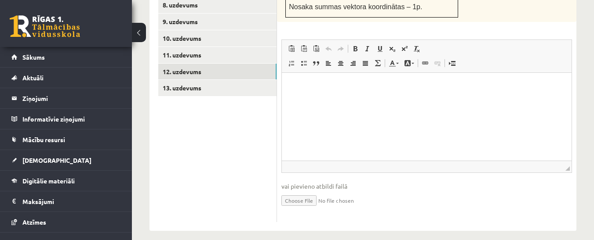
click at [299, 191] on input "file" at bounding box center [426, 200] width 290 height 18
type input "**********"
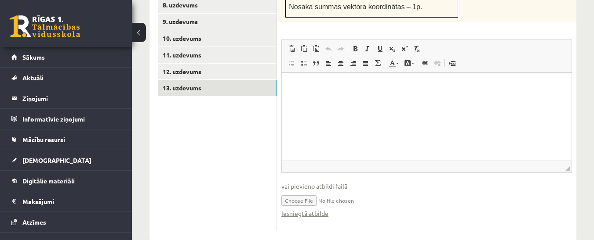
click at [185, 80] on link "13. uzdevums" at bounding box center [217, 88] width 118 height 16
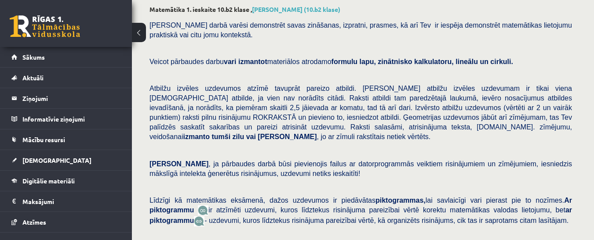
scroll to position [0, 0]
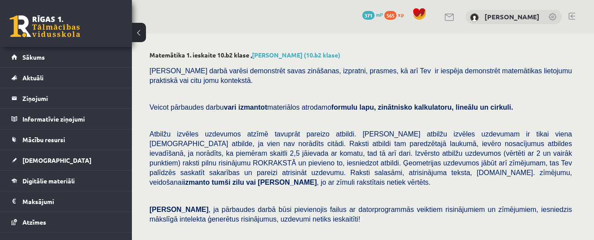
click at [571, 17] on link at bounding box center [571, 16] width 7 height 7
